Goal: Download file/media

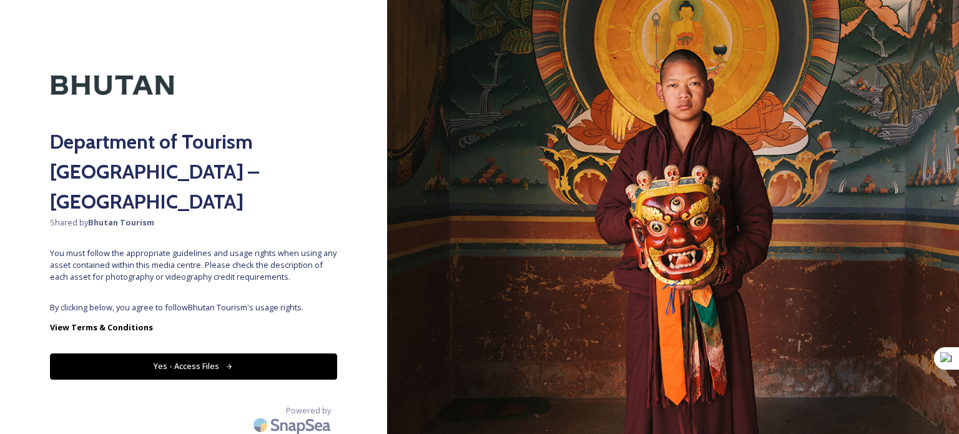
click at [197, 353] on button "Yes - Access Files" at bounding box center [193, 366] width 287 height 26
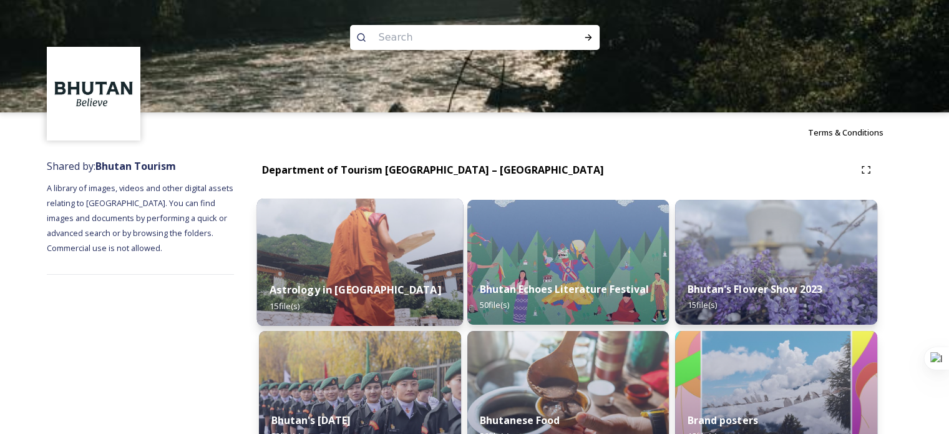
click at [303, 281] on div "Astrology in [GEOGRAPHIC_DATA] 15 file(s)" at bounding box center [360, 297] width 206 height 57
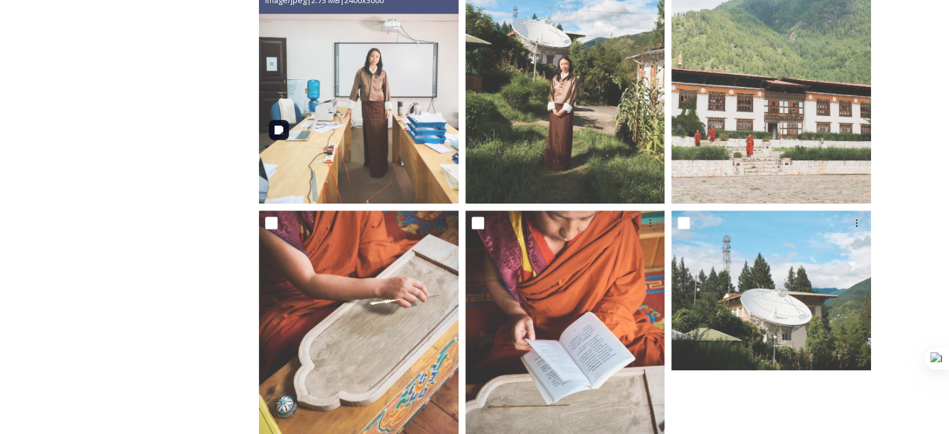
scroll to position [1106, 0]
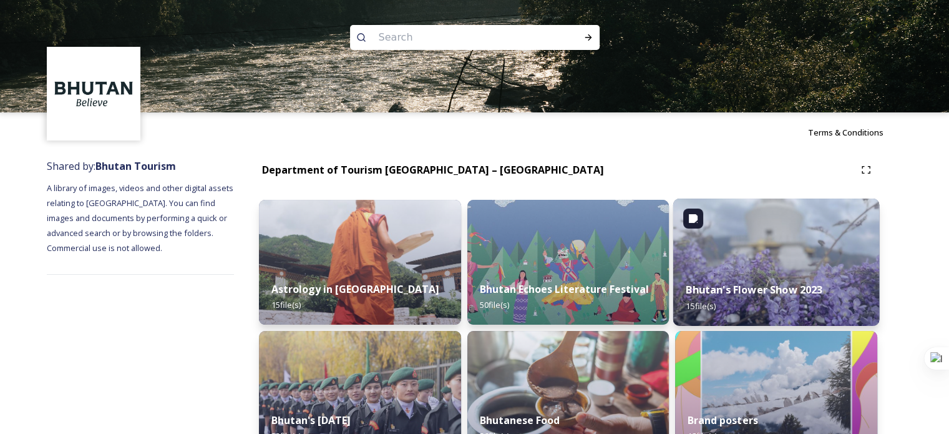
click at [803, 291] on strong "Bhutan's Flower Show 2023" at bounding box center [754, 290] width 137 height 14
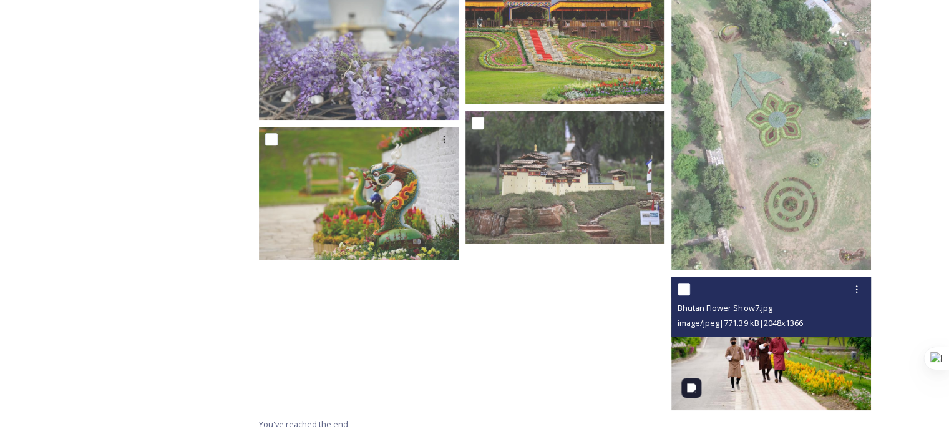
scroll to position [690, 0]
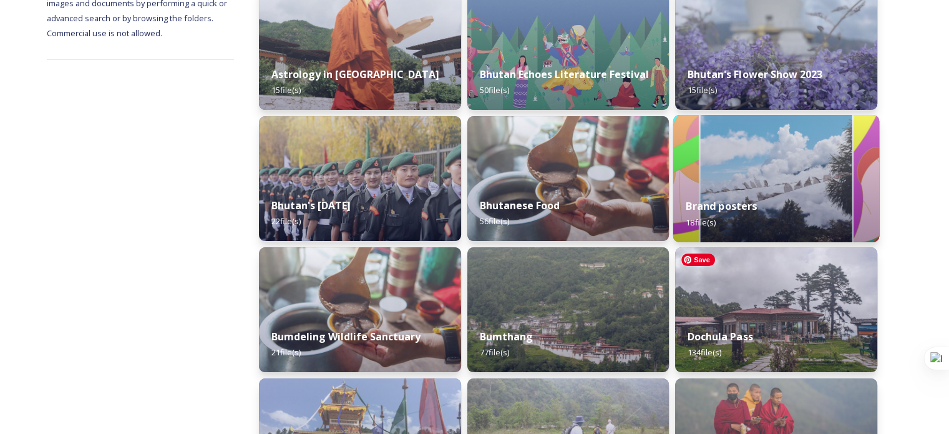
scroll to position [228, 0]
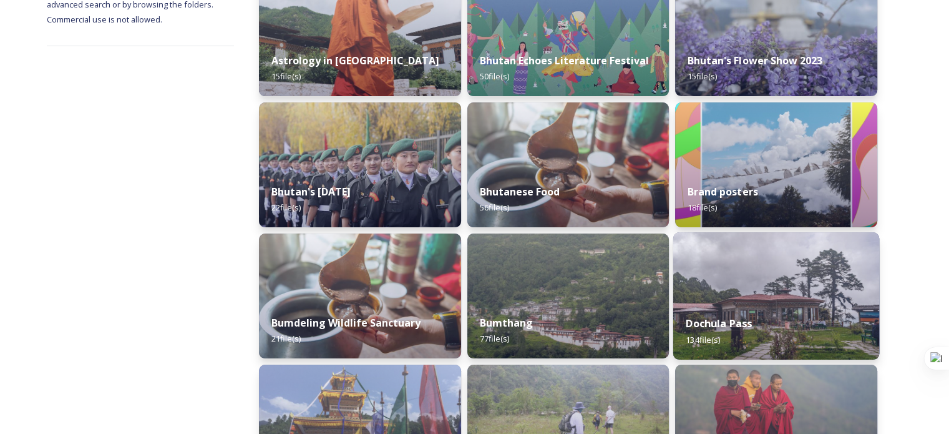
click at [709, 321] on strong "Dochula Pass" at bounding box center [719, 323] width 66 height 14
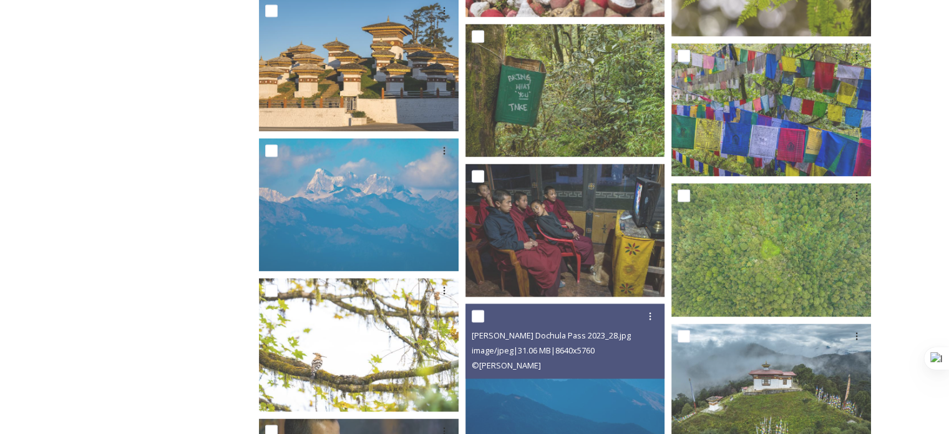
scroll to position [1830, 0]
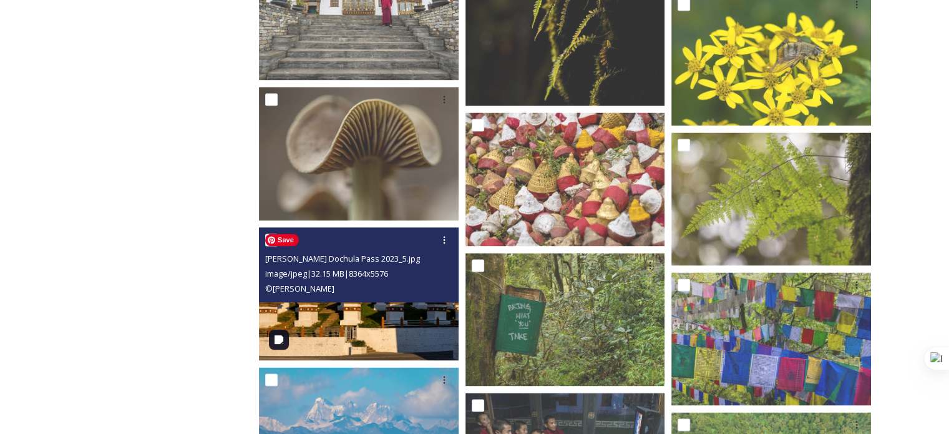
click at [401, 320] on img at bounding box center [359, 293] width 200 height 133
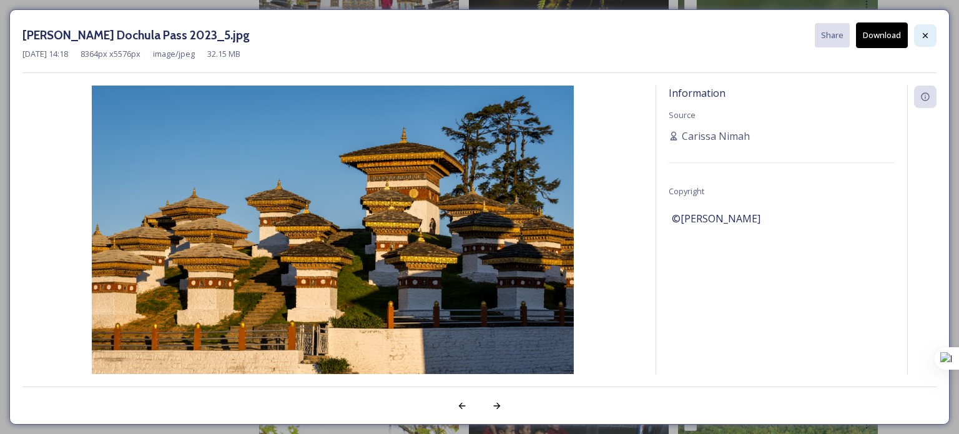
click at [927, 31] on icon at bounding box center [925, 36] width 10 height 10
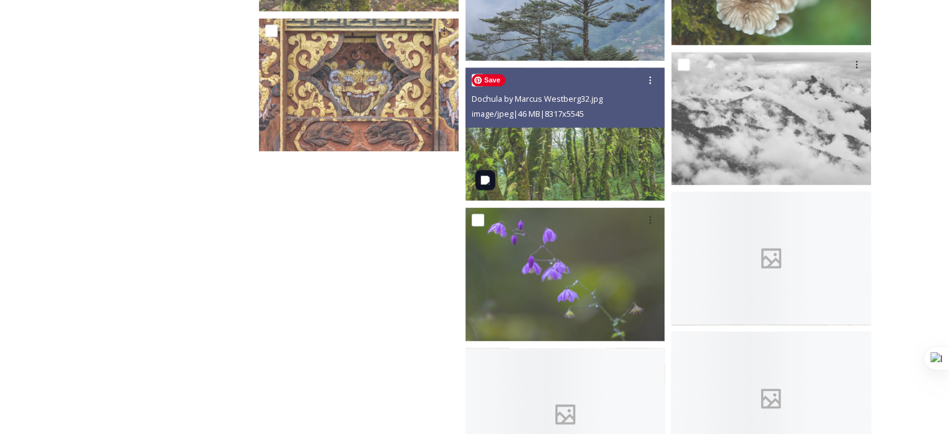
scroll to position [6954, 0]
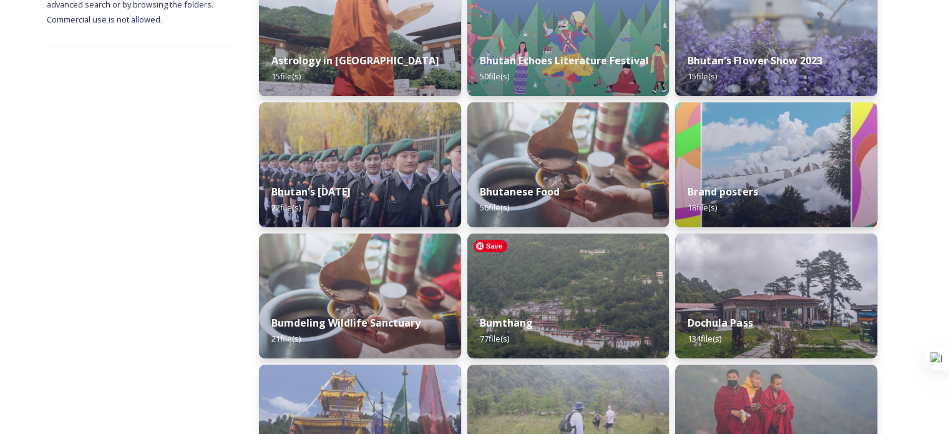
scroll to position [457, 0]
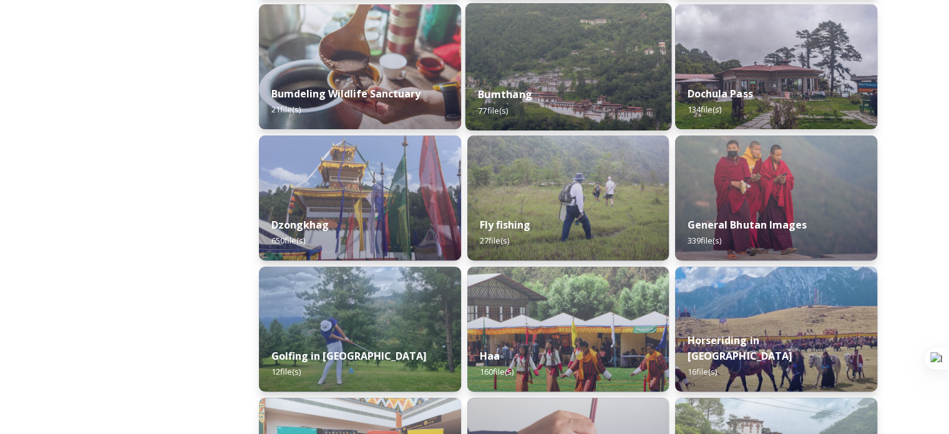
click at [503, 91] on strong "Bumthang" at bounding box center [505, 94] width 54 height 14
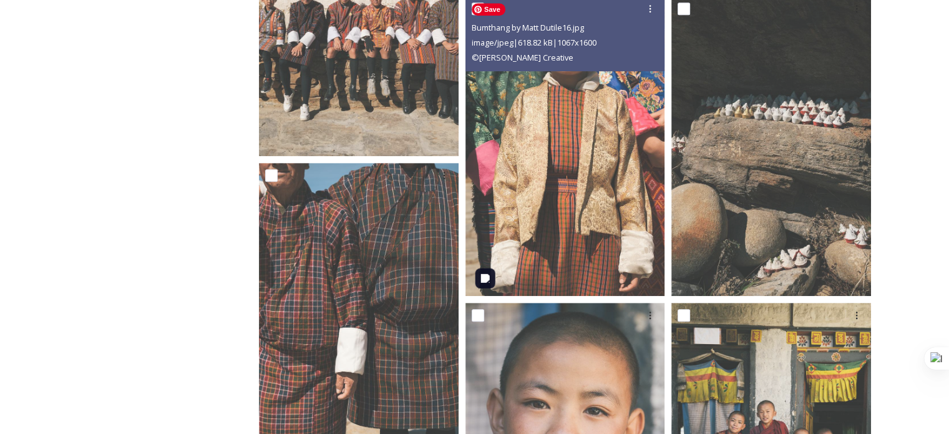
scroll to position [457, 0]
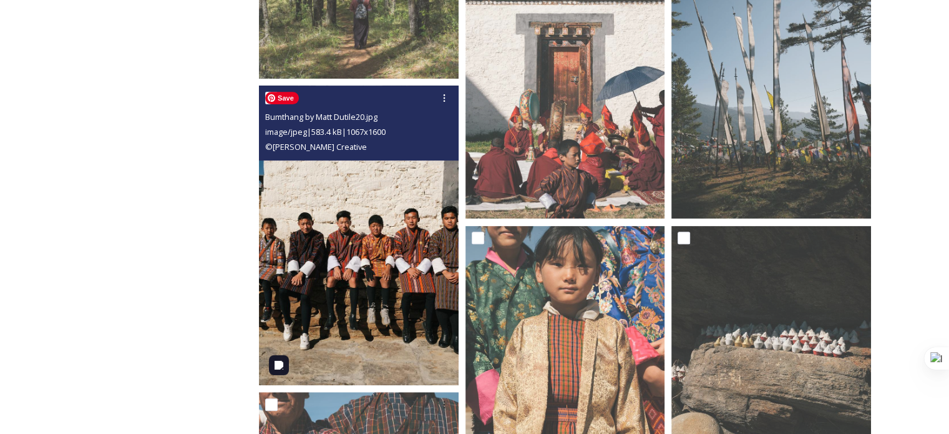
click at [414, 246] on img at bounding box center [359, 235] width 200 height 300
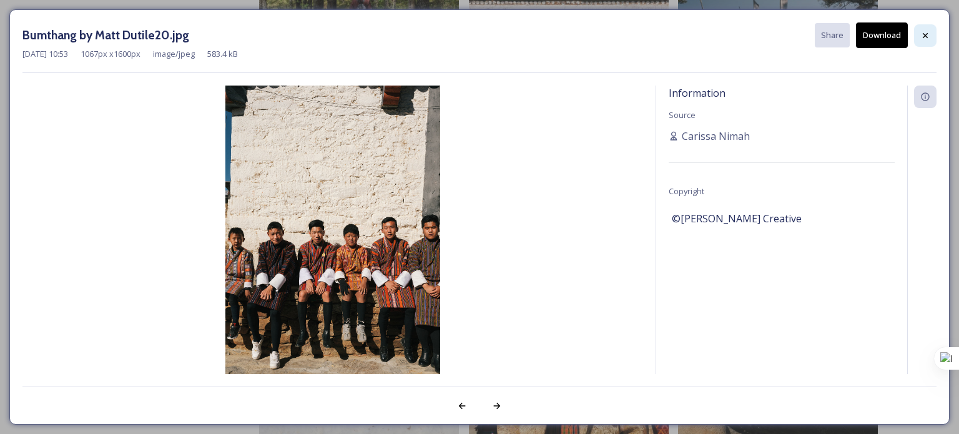
click at [927, 32] on icon at bounding box center [925, 36] width 10 height 10
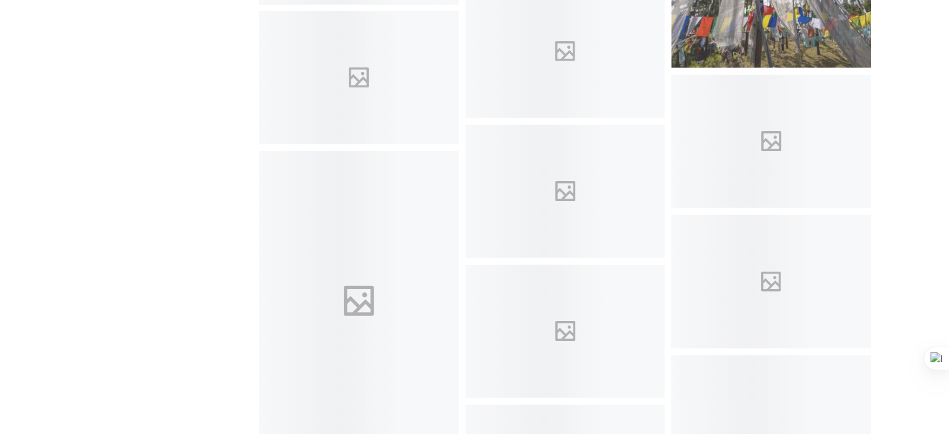
scroll to position [2974, 0]
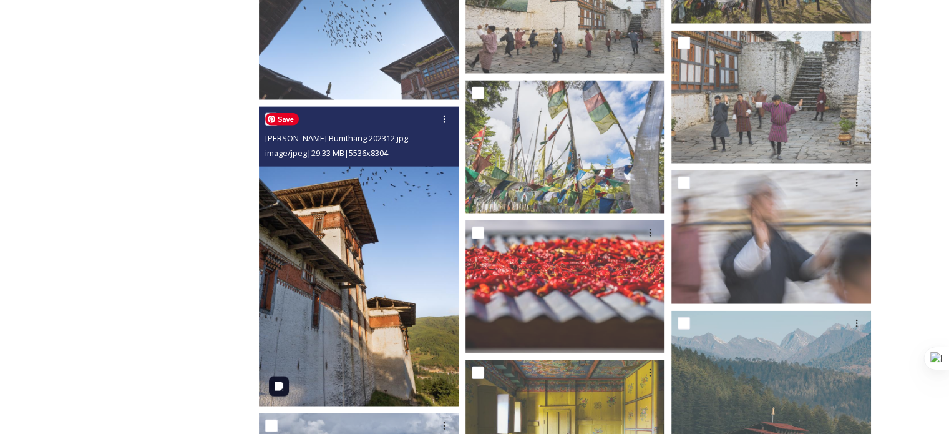
click at [408, 214] on img at bounding box center [359, 257] width 200 height 300
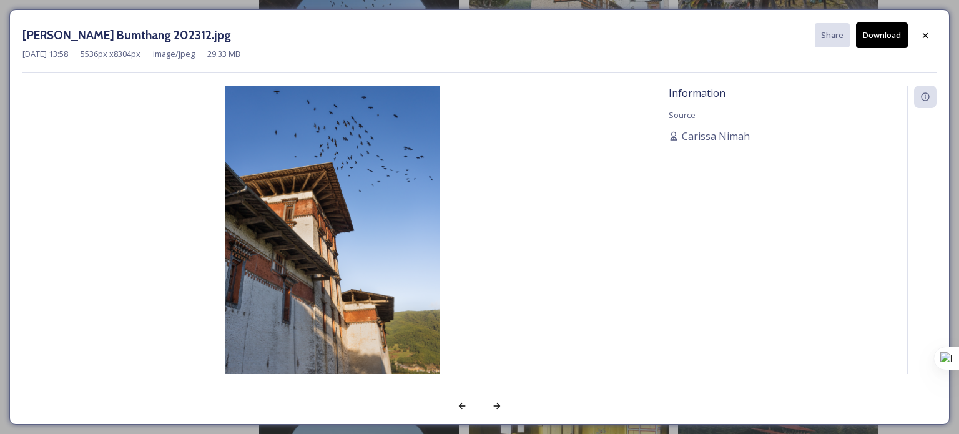
click at [889, 38] on button "Download" at bounding box center [882, 35] width 52 height 26
click at [582, 6] on div "[PERSON_NAME] Bumthang 202312.jpg Share Download [DATE] 13:58 5536 px x 8304 px…" at bounding box center [479, 217] width 959 height 434
click at [932, 32] on div at bounding box center [925, 35] width 22 height 22
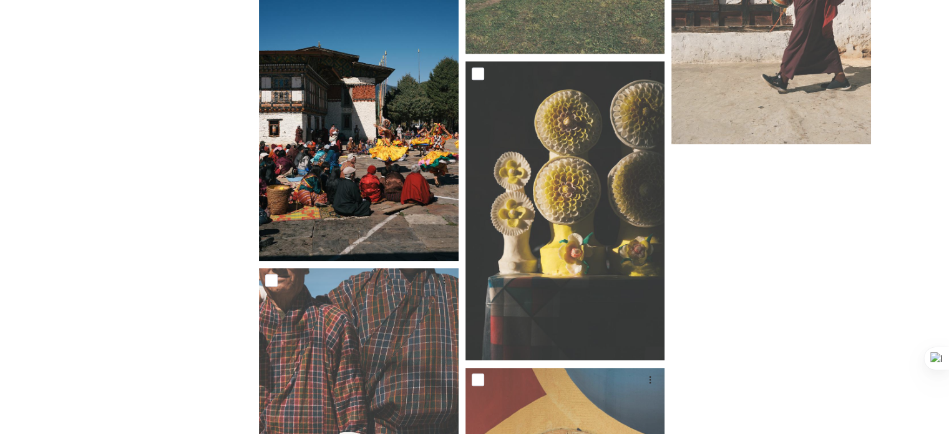
scroll to position [5666, 0]
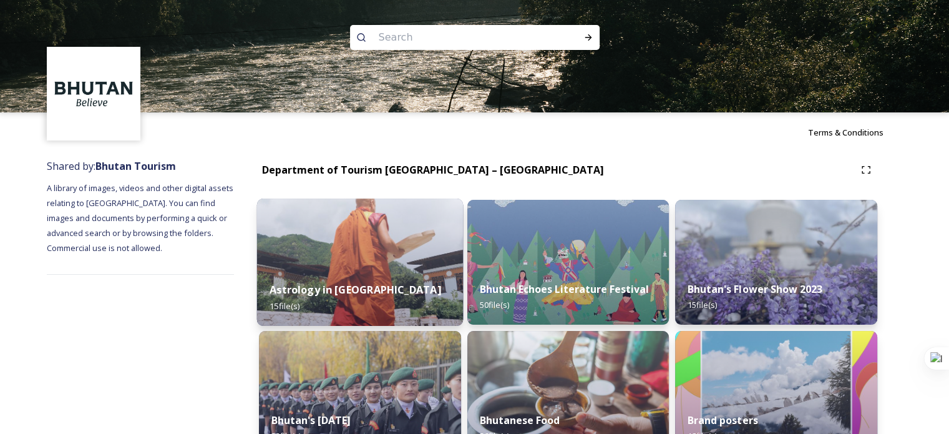
scroll to position [228, 0]
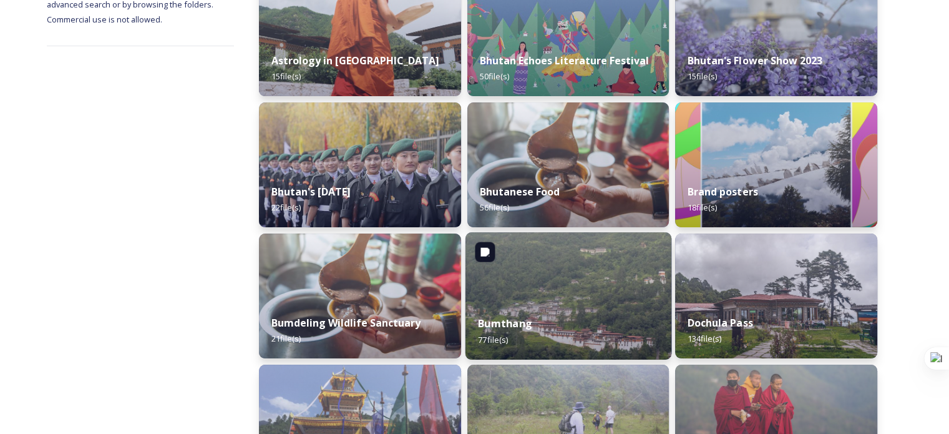
click at [520, 315] on div "Bumthang 77 file(s)" at bounding box center [568, 331] width 206 height 57
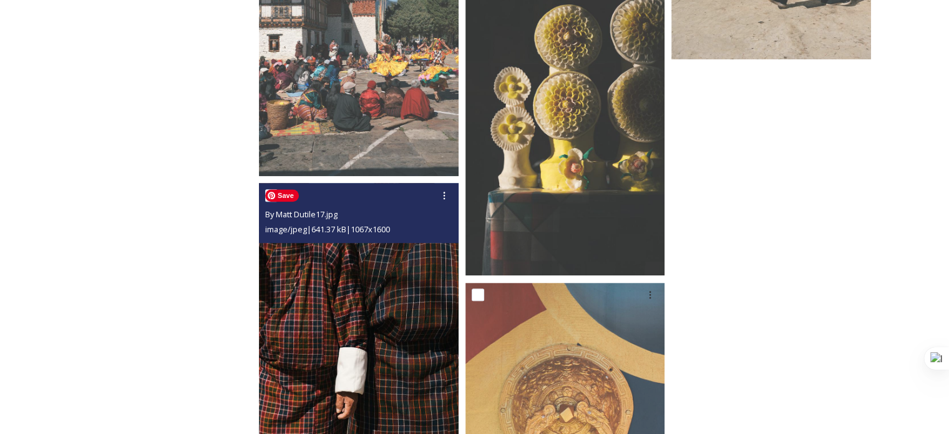
scroll to position [6124, 0]
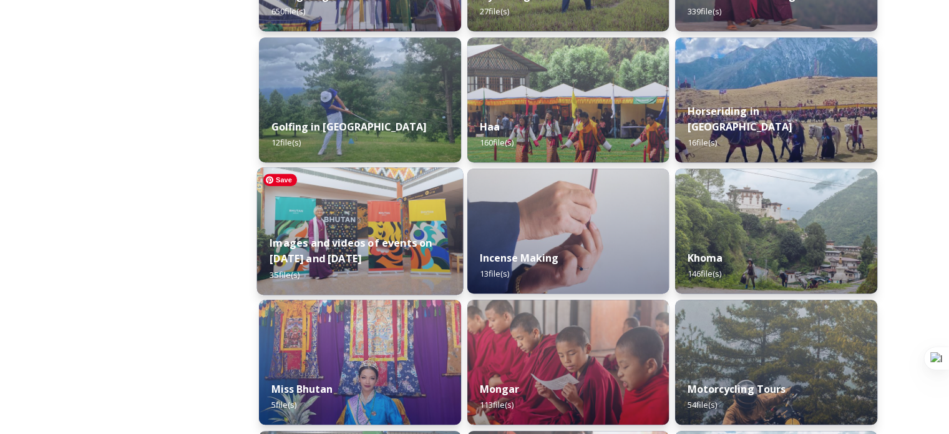
scroll to position [457, 0]
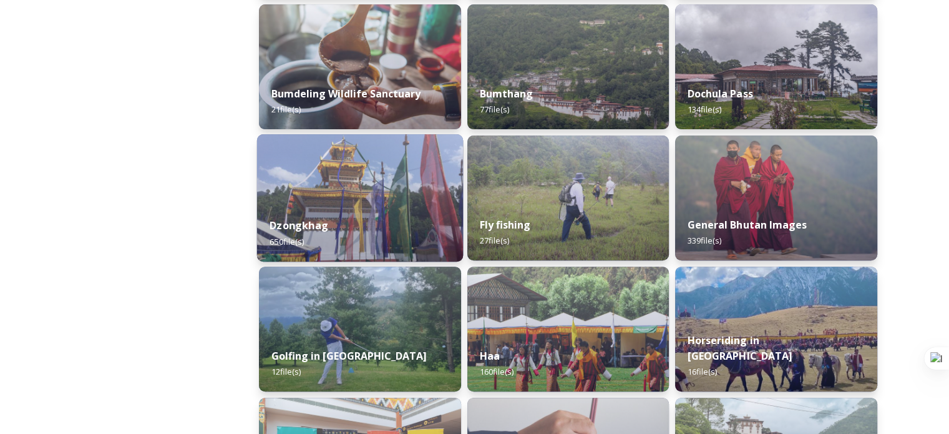
click at [404, 228] on div "Dzongkhag 650 file(s)" at bounding box center [360, 233] width 206 height 57
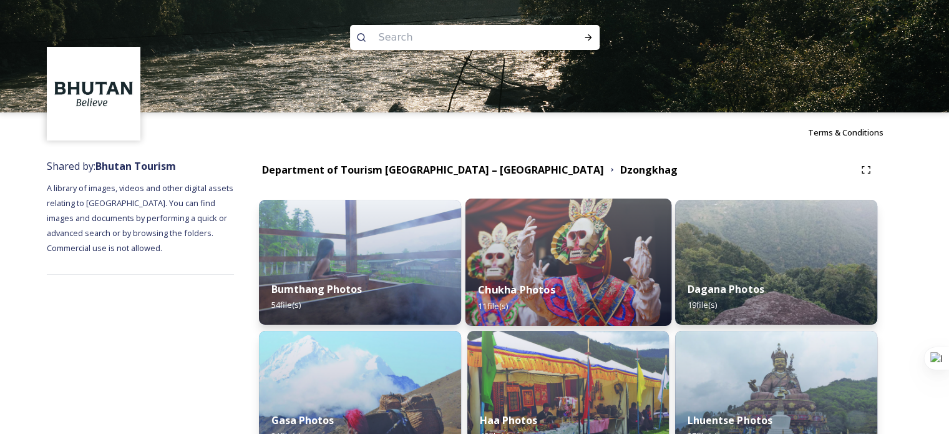
click at [539, 289] on strong "Chukha Photos" at bounding box center [516, 290] width 77 height 14
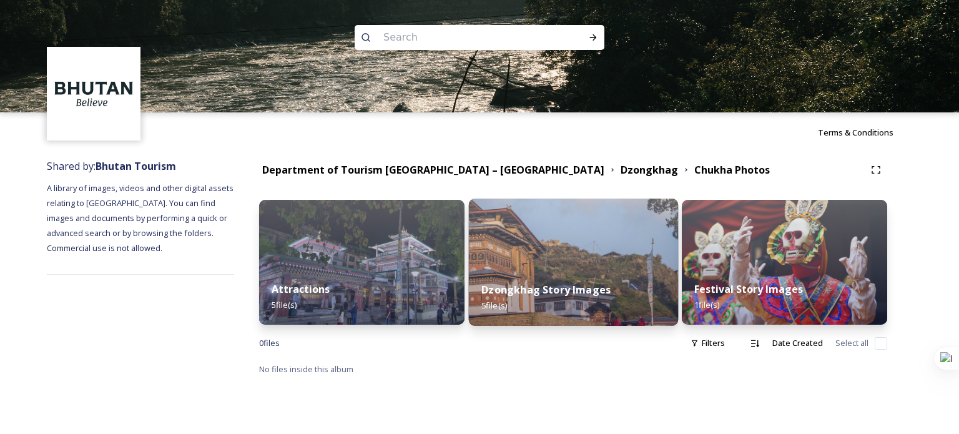
click at [549, 288] on strong "Dzongkhag Story Images" at bounding box center [545, 290] width 129 height 14
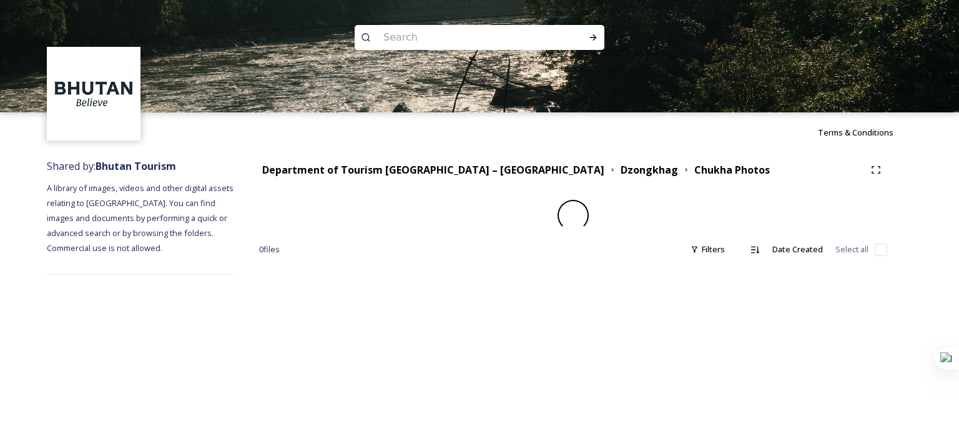
click at [549, 288] on div "Terms & Conditions Shared by: Bhutan Tourism A library of images, videos and ot…" at bounding box center [479, 217] width 959 height 434
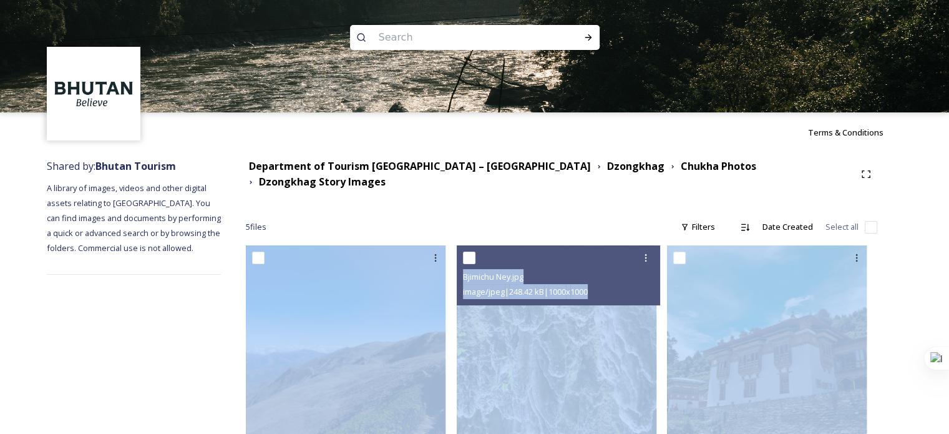
scroll to position [228, 0]
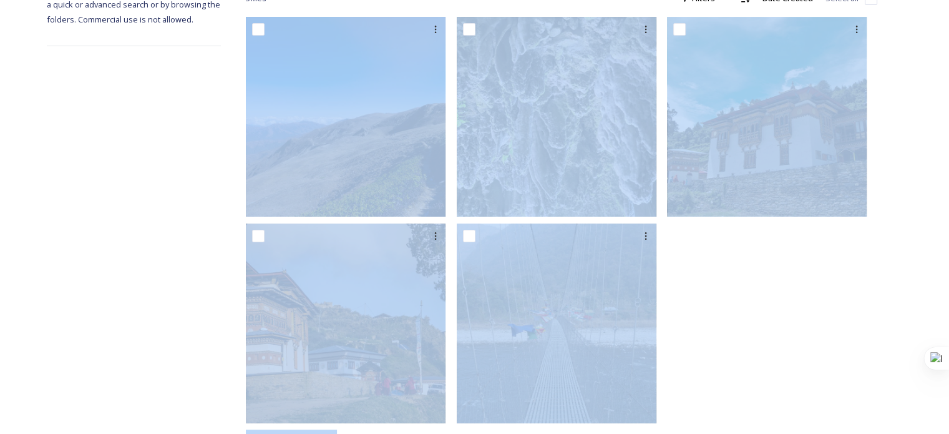
click at [759, 323] on div at bounding box center [772, 223] width 210 height 412
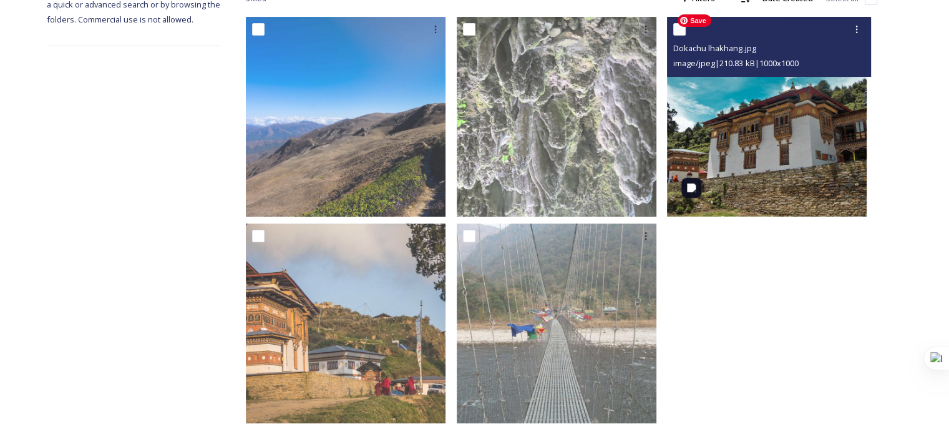
click at [791, 126] on img at bounding box center [767, 117] width 200 height 200
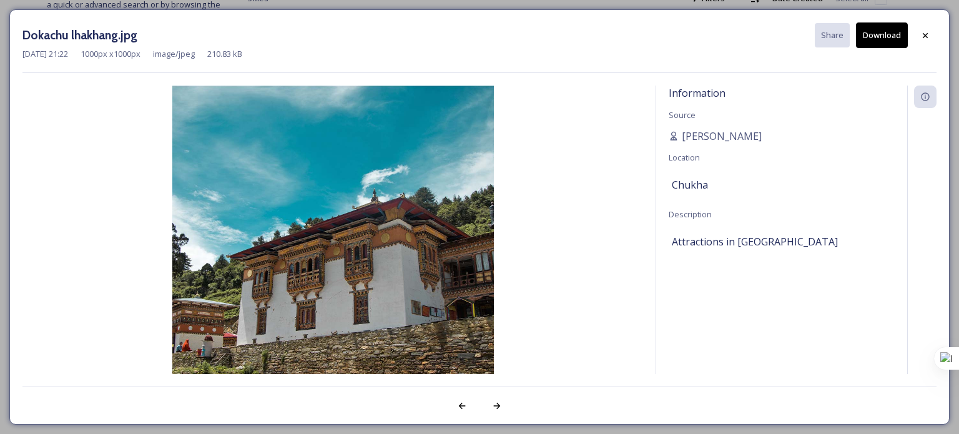
click at [871, 32] on button "Download" at bounding box center [882, 35] width 52 height 26
click at [921, 34] on icon at bounding box center [925, 36] width 10 height 10
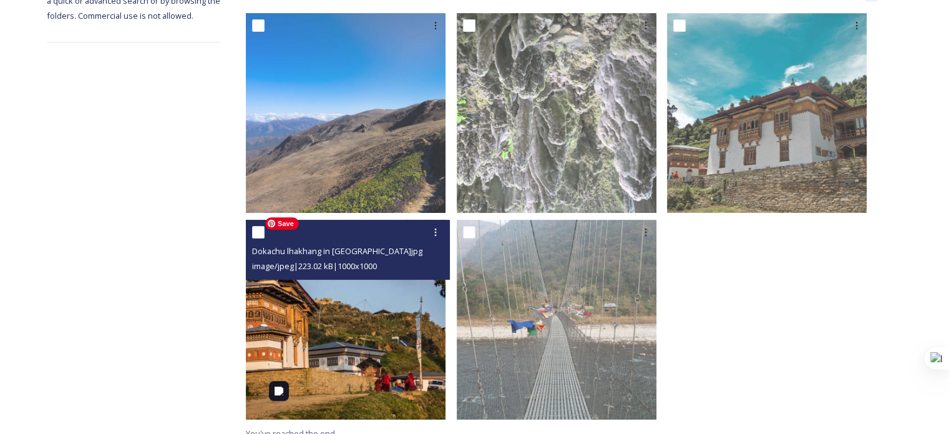
scroll to position [237, 0]
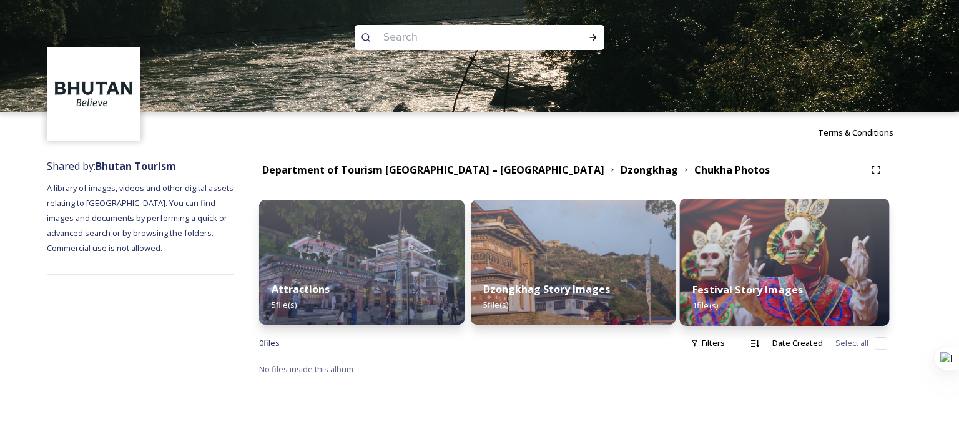
click at [735, 281] on div "Festival Story Images 1 file(s)" at bounding box center [784, 297] width 209 height 57
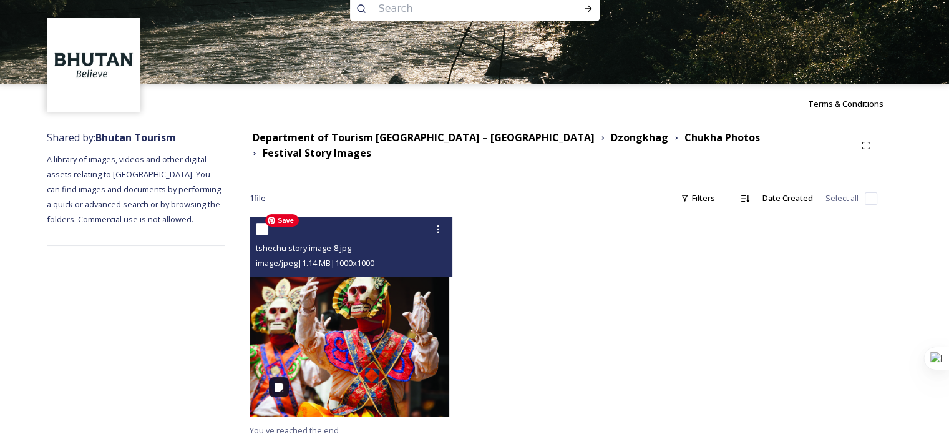
scroll to position [30, 0]
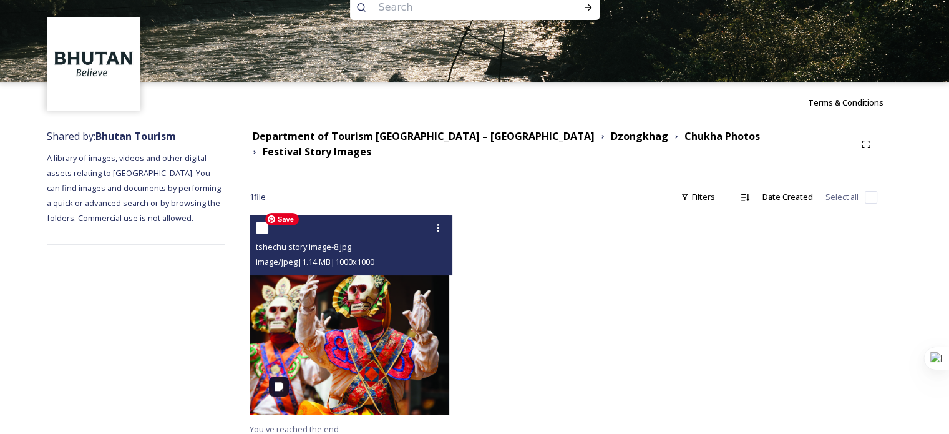
click at [385, 321] on img at bounding box center [350, 315] width 200 height 200
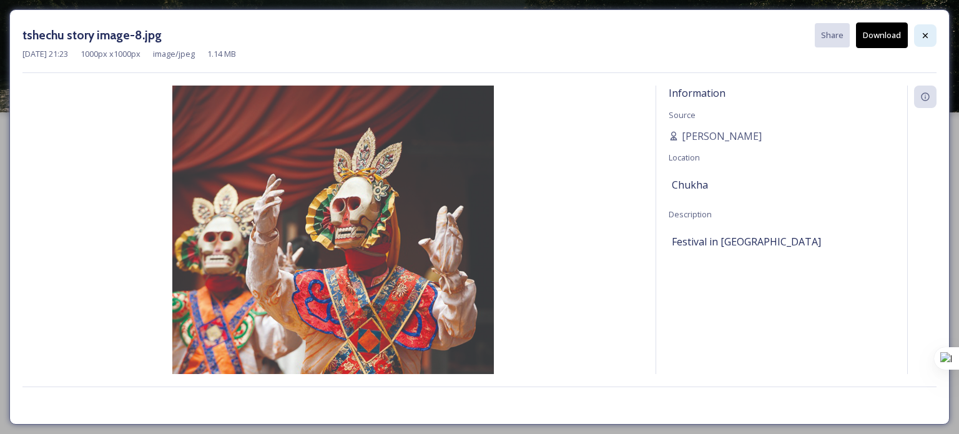
click at [929, 39] on icon at bounding box center [925, 36] width 10 height 10
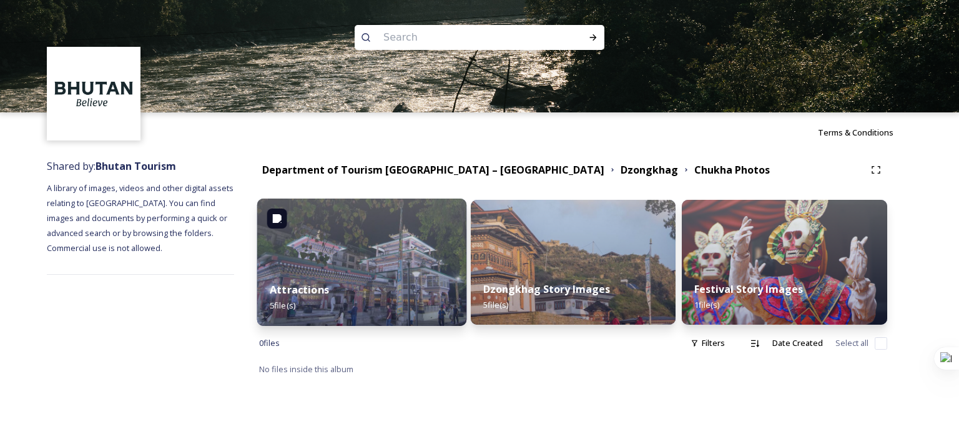
click at [300, 288] on strong "Attractions" at bounding box center [299, 290] width 59 height 14
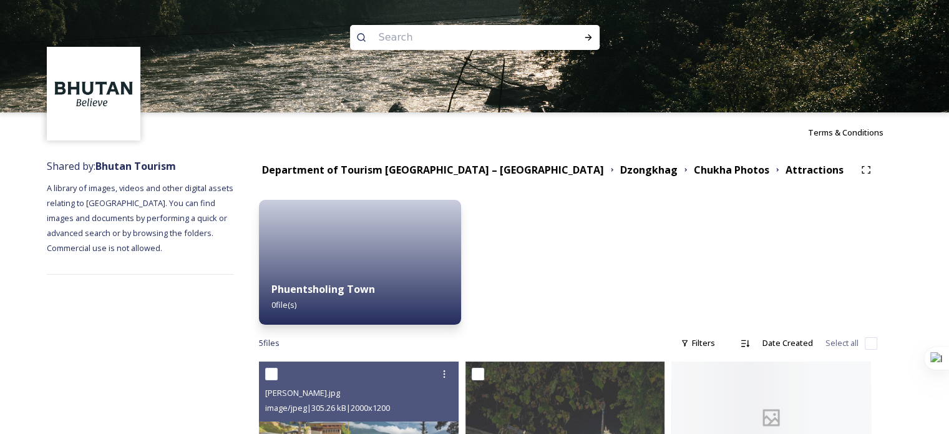
scroll to position [281, 0]
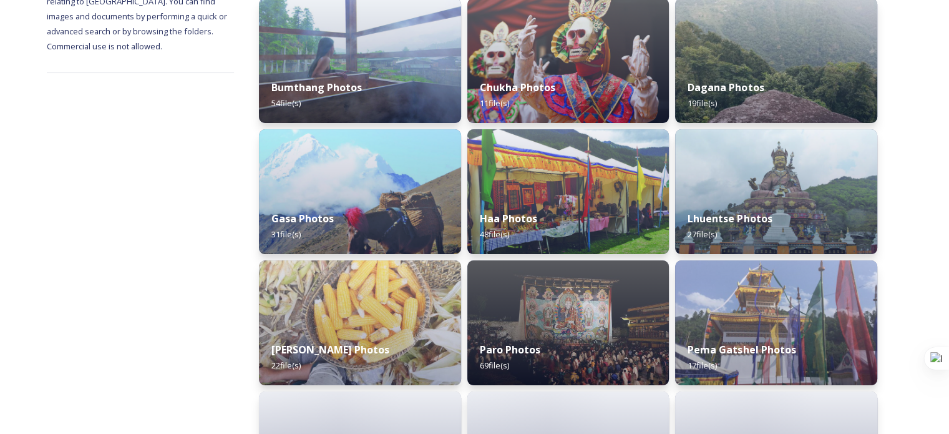
scroll to position [228, 0]
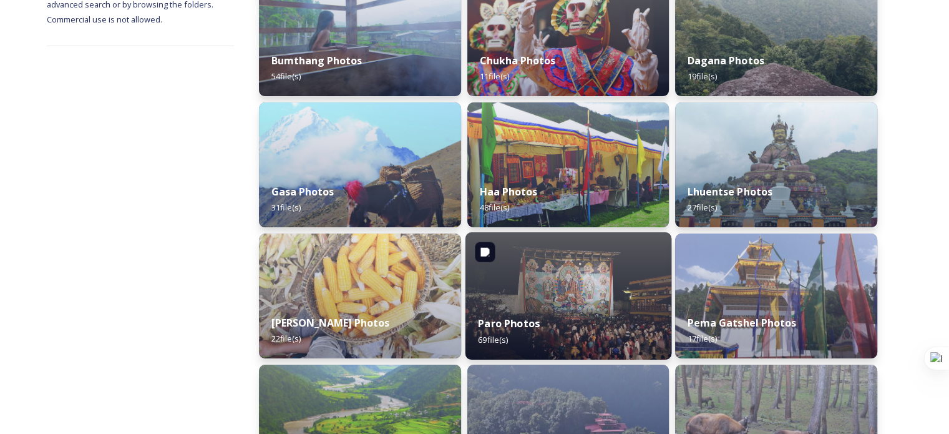
click at [520, 329] on strong "Paro Photos" at bounding box center [509, 323] width 62 height 14
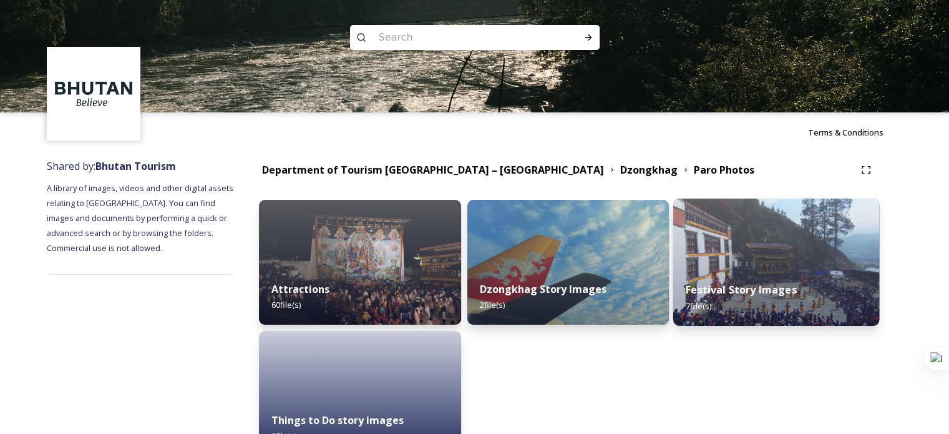
click at [739, 284] on strong "Festival Story Images" at bounding box center [741, 290] width 110 height 14
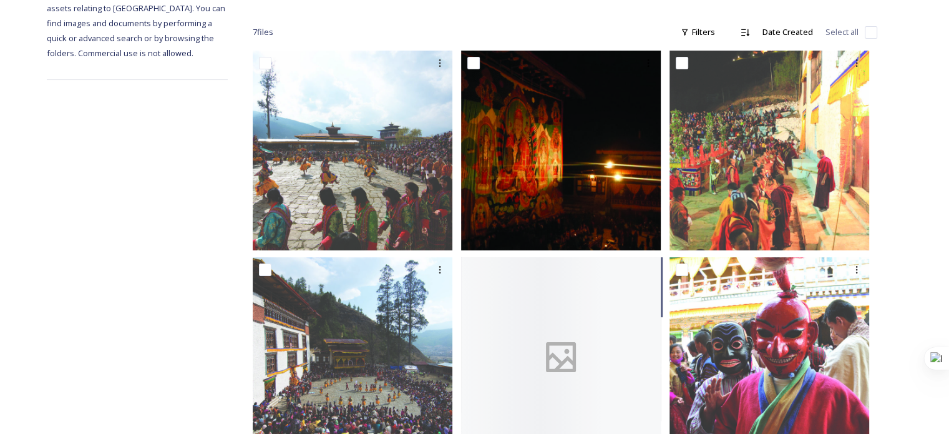
scroll to position [228, 0]
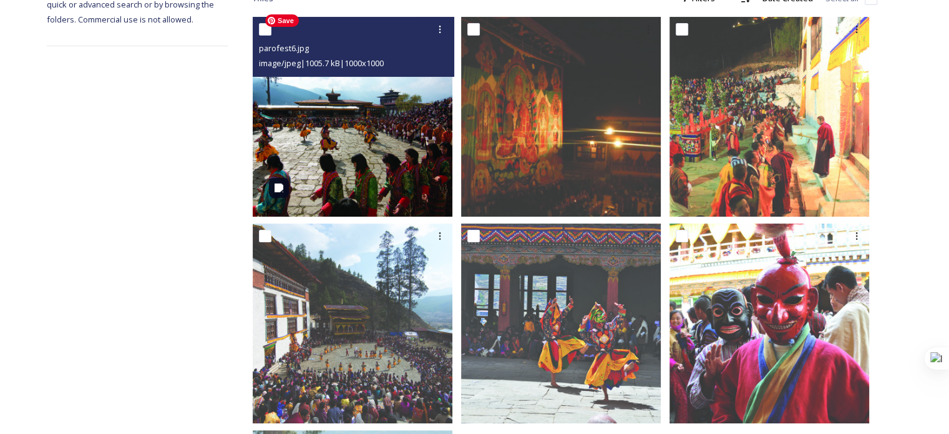
click at [361, 134] on img at bounding box center [353, 117] width 200 height 200
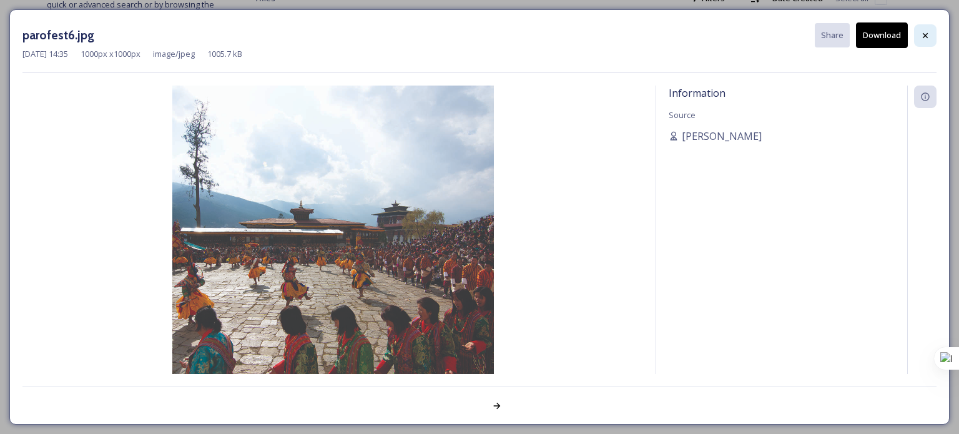
click at [927, 39] on icon at bounding box center [925, 36] width 10 height 10
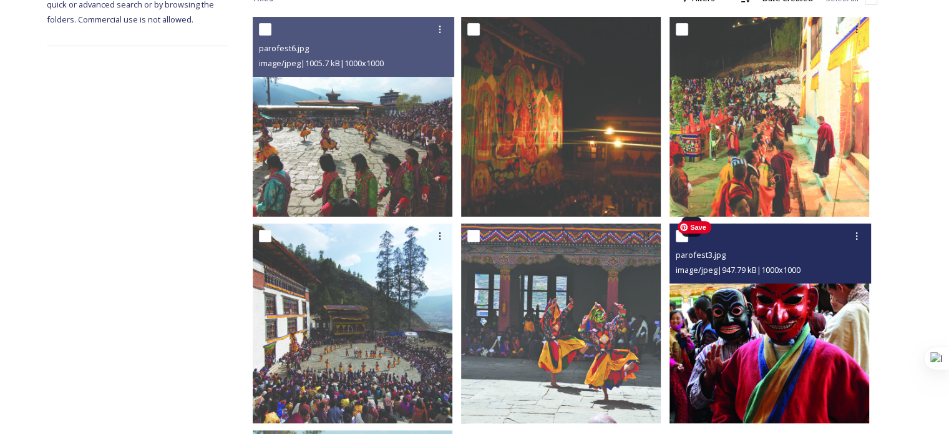
scroll to position [443, 0]
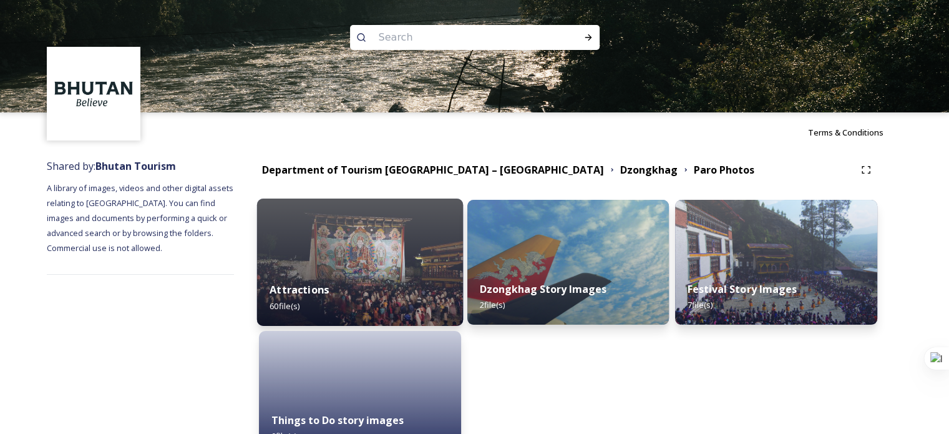
click at [302, 290] on strong "Attractions" at bounding box center [299, 290] width 59 height 14
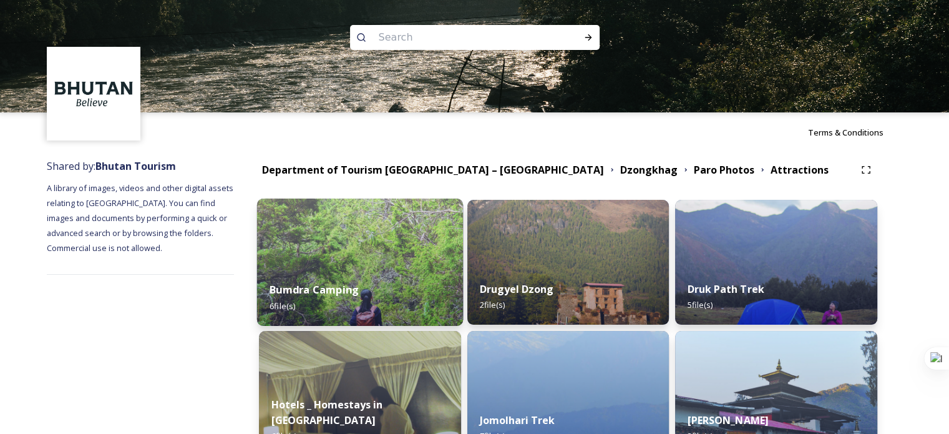
scroll to position [228, 0]
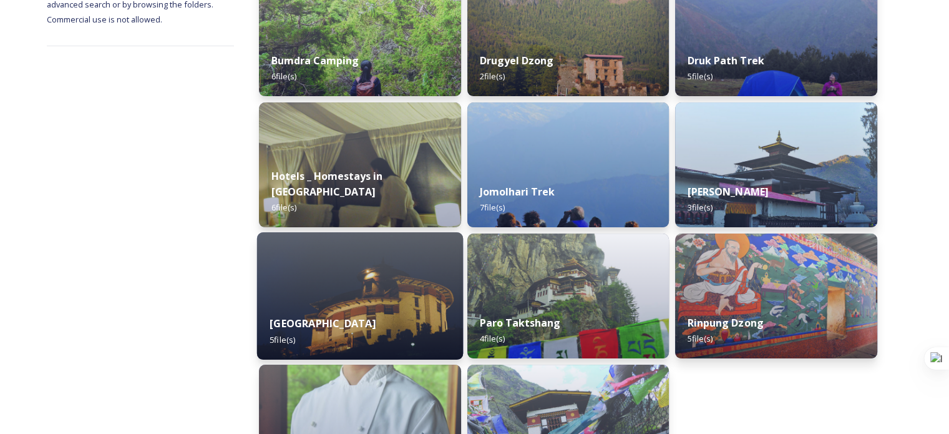
click at [408, 319] on div "National Museum 5 file(s)" at bounding box center [360, 331] width 206 height 57
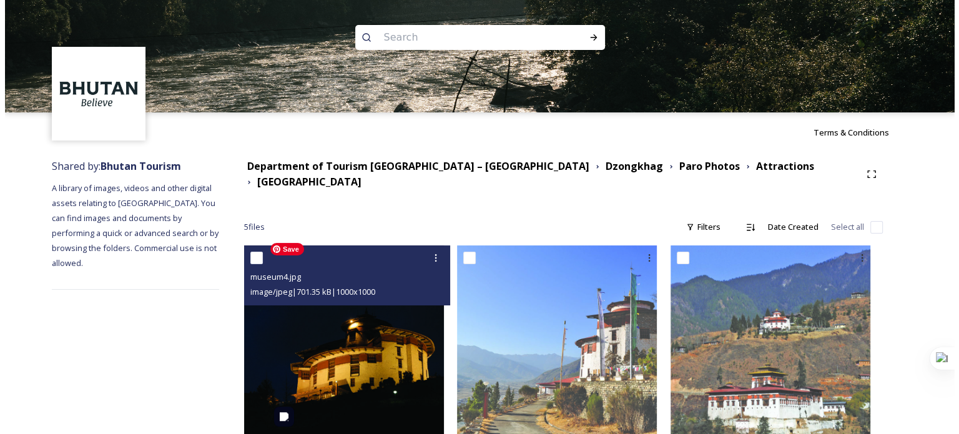
scroll to position [228, 0]
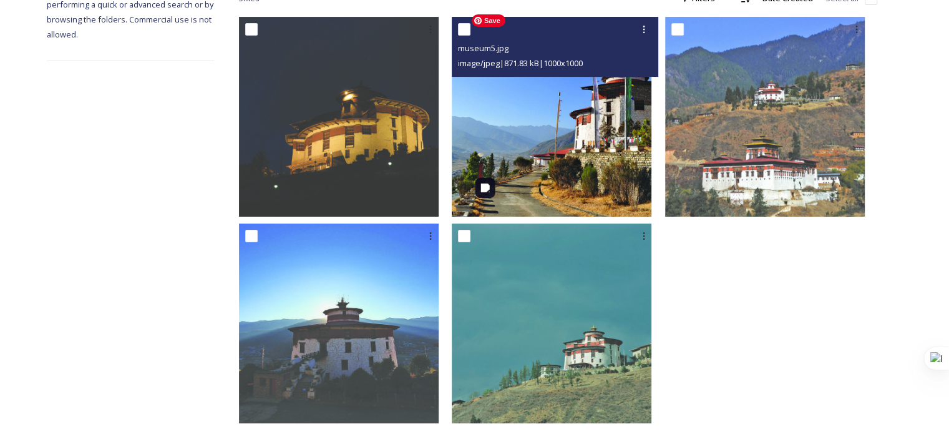
click at [530, 137] on img at bounding box center [552, 117] width 200 height 200
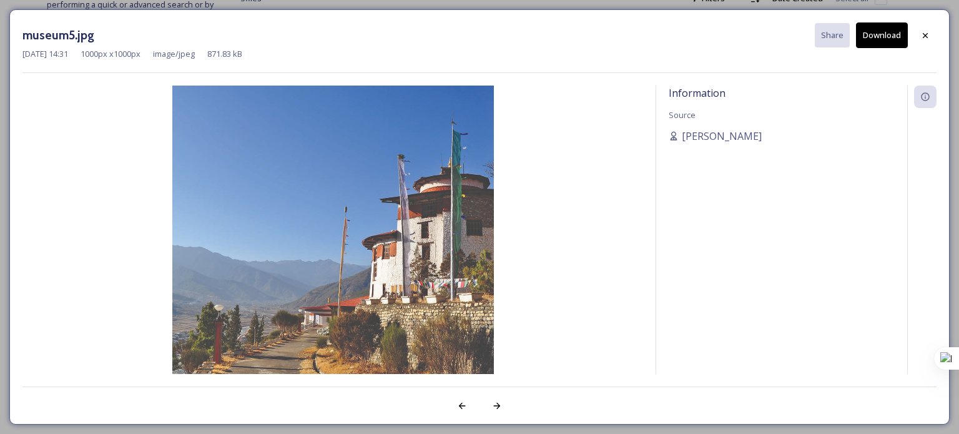
click at [869, 38] on button "Download" at bounding box center [882, 35] width 52 height 26
